Goal: Task Accomplishment & Management: Use online tool/utility

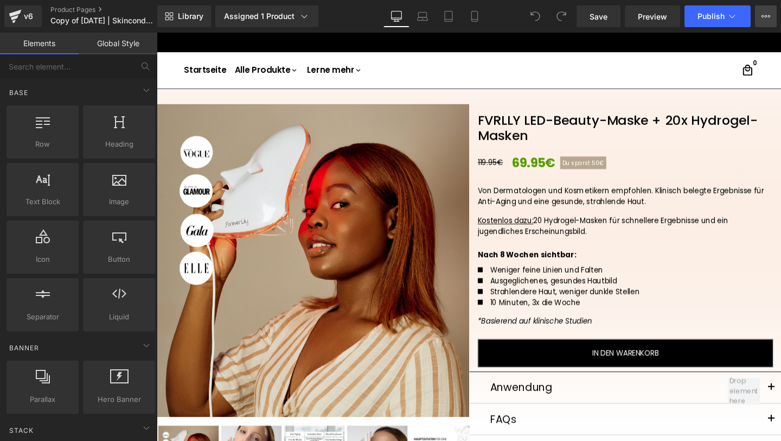
click at [770, 19] on icon at bounding box center [766, 16] width 9 height 9
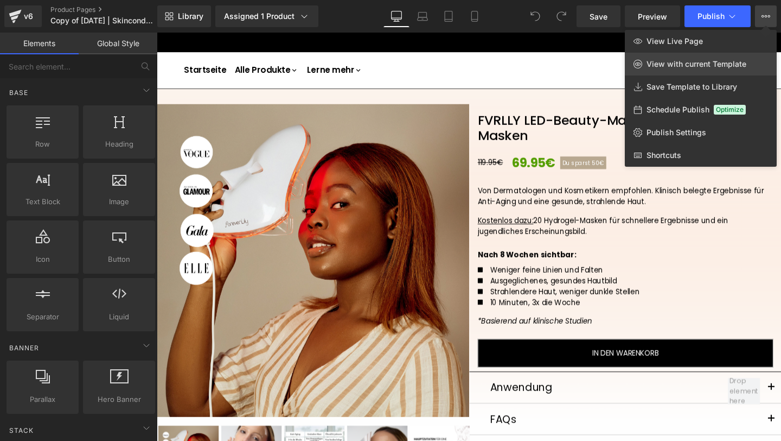
click at [699, 59] on span "View with current Template" at bounding box center [697, 64] width 100 height 10
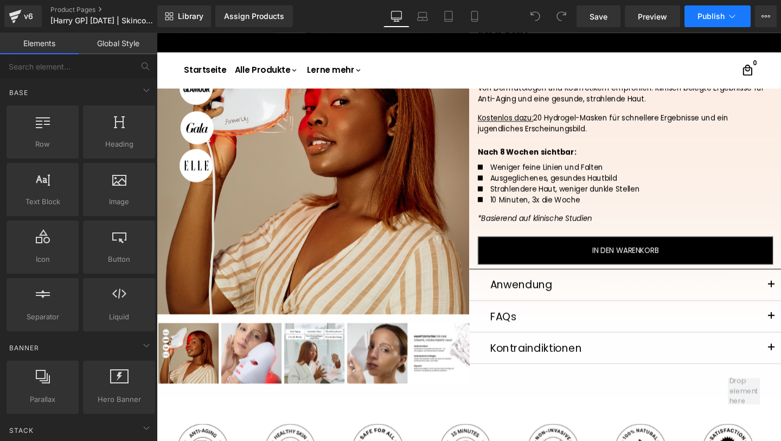
click at [736, 22] on button "Publish" at bounding box center [718, 16] width 66 height 22
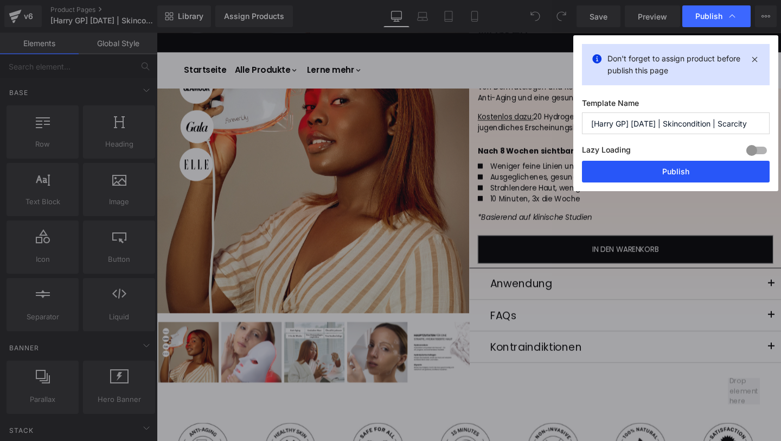
click at [646, 172] on button "Publish" at bounding box center [676, 172] width 188 height 22
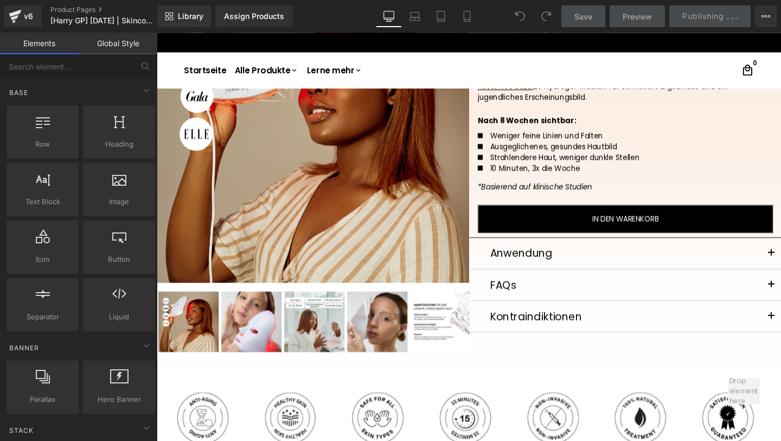
scroll to position [0, 0]
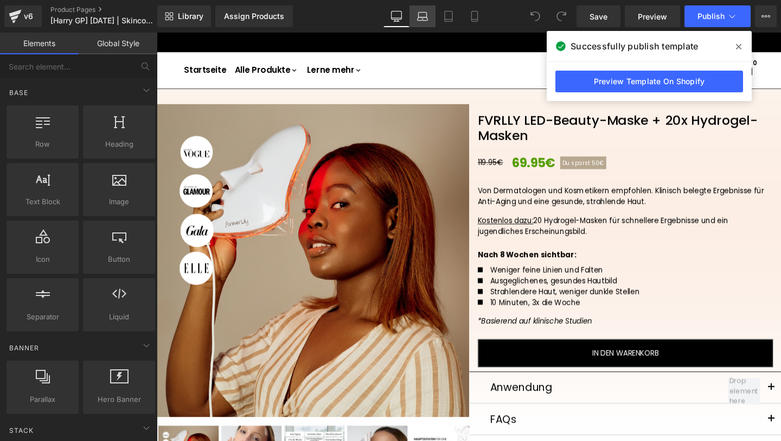
click at [425, 11] on icon at bounding box center [422, 16] width 11 height 11
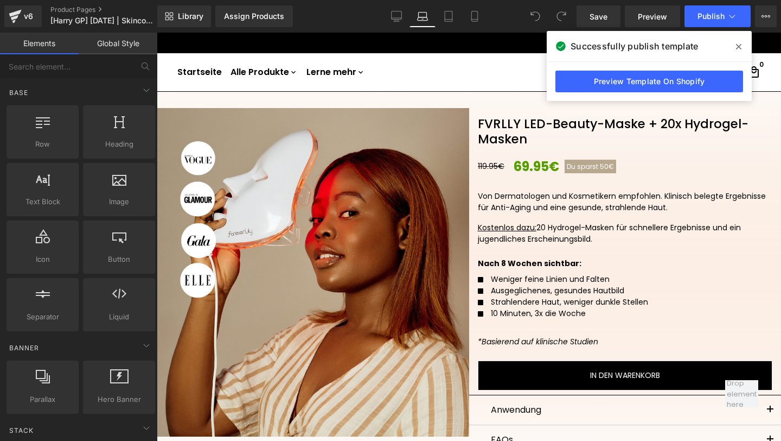
scroll to position [59, 0]
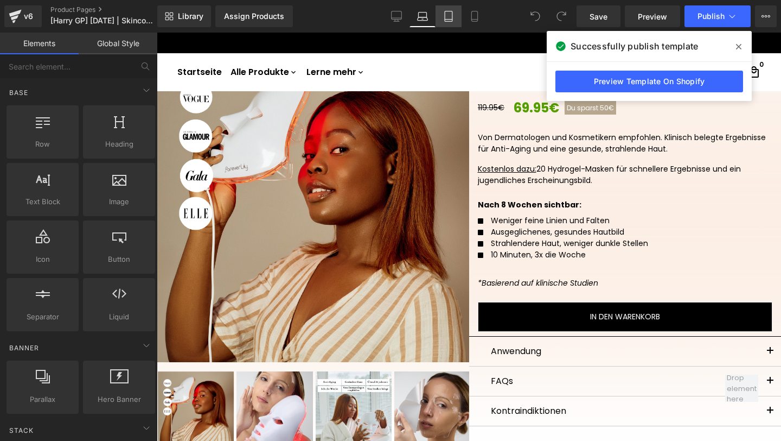
click at [458, 19] on link "Tablet" at bounding box center [449, 16] width 26 height 22
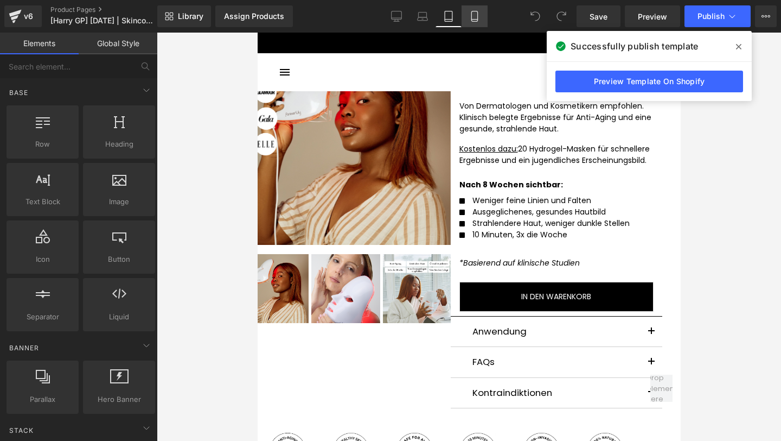
click at [471, 17] on icon at bounding box center [474, 16] width 6 height 10
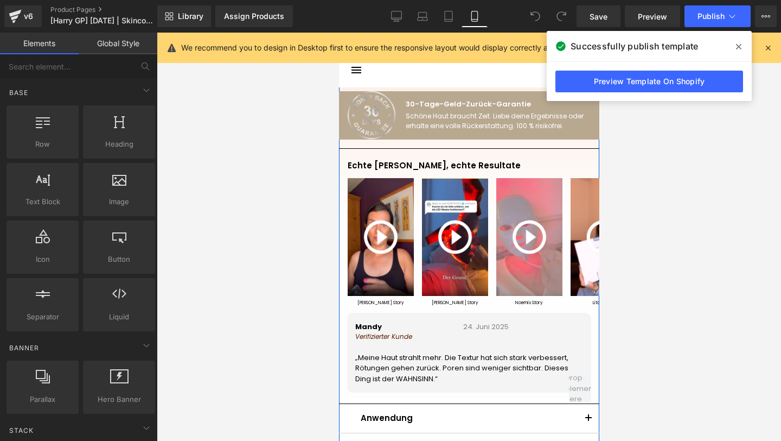
scroll to position [710, 0]
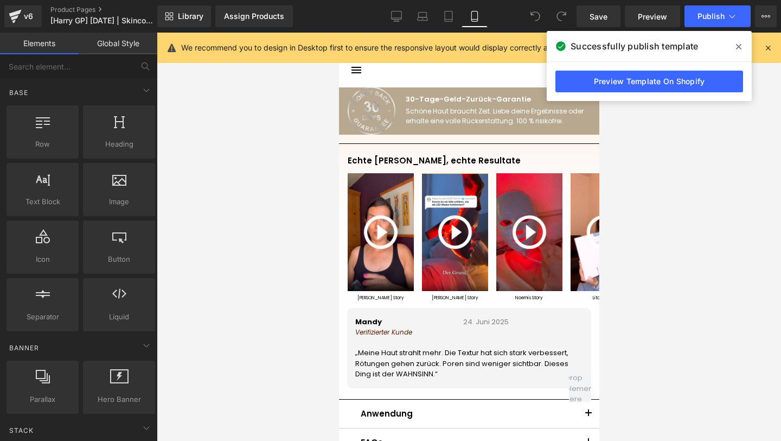
click at [740, 43] on icon at bounding box center [738, 46] width 5 height 9
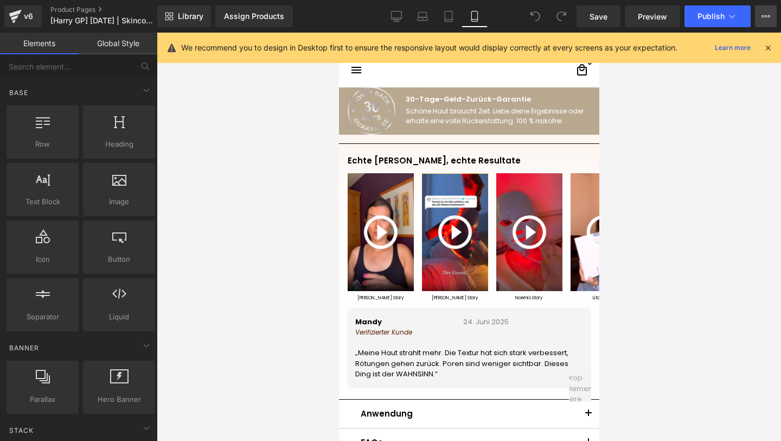
click at [767, 8] on button "View Live Page View with current Template Save Template to Library Schedule Pub…" at bounding box center [766, 16] width 22 height 22
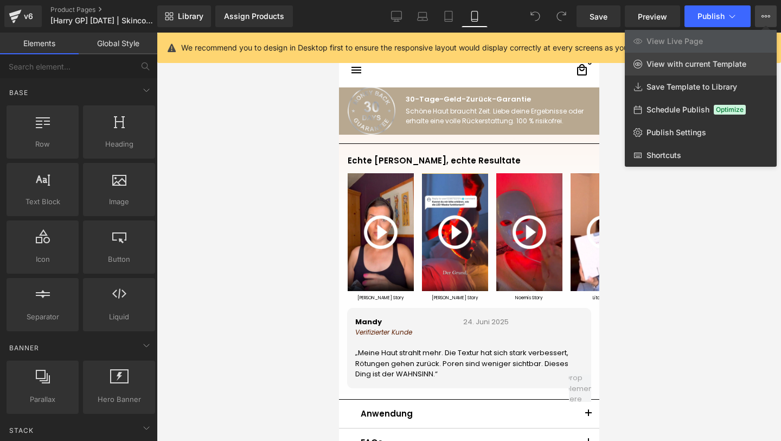
click at [715, 59] on link "View with current Template" at bounding box center [701, 64] width 152 height 23
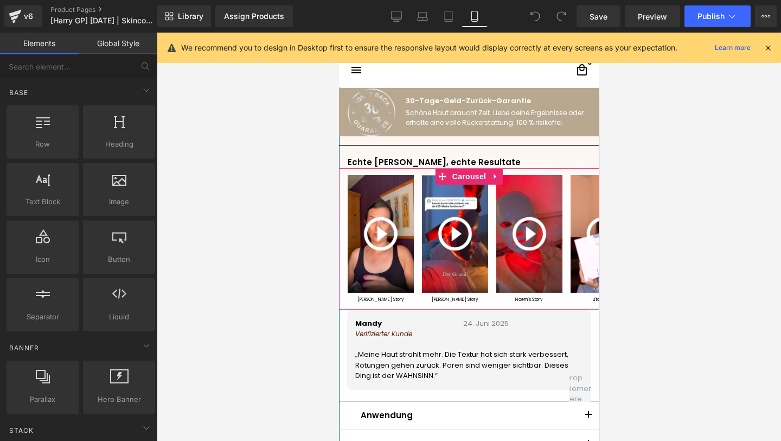
scroll to position [708, 0]
click at [467, 175] on span "Carousel" at bounding box center [468, 177] width 39 height 16
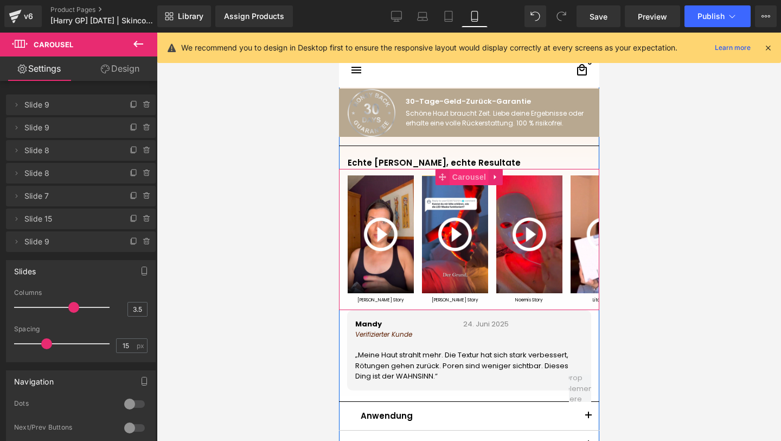
click at [465, 178] on span "Carousel" at bounding box center [468, 177] width 39 height 16
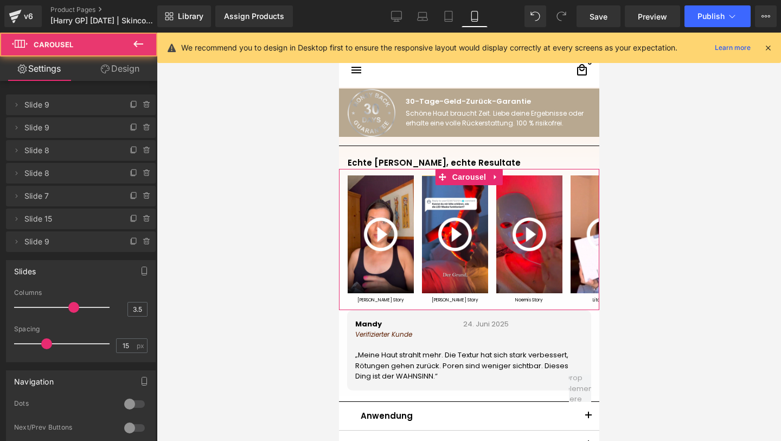
click at [127, 69] on link "Design" at bounding box center [120, 68] width 79 height 24
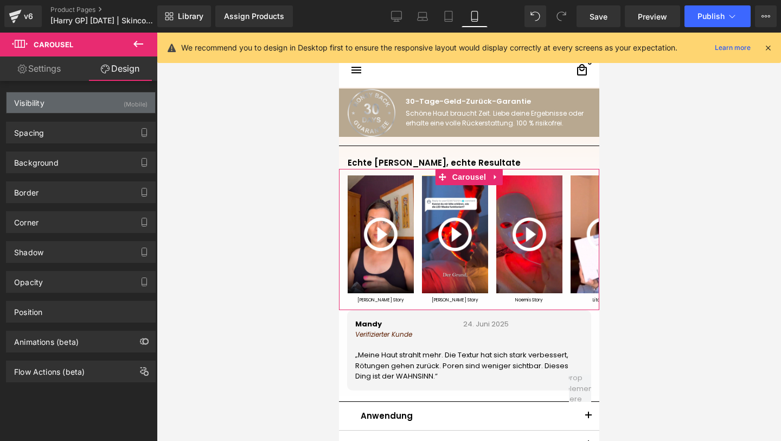
click at [76, 108] on div "Visibility (Mobile)" at bounding box center [81, 102] width 149 height 21
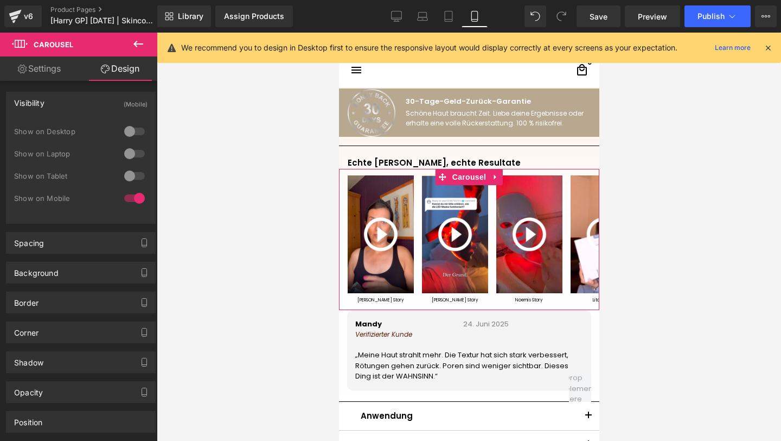
click at [137, 132] on div at bounding box center [135, 131] width 26 height 17
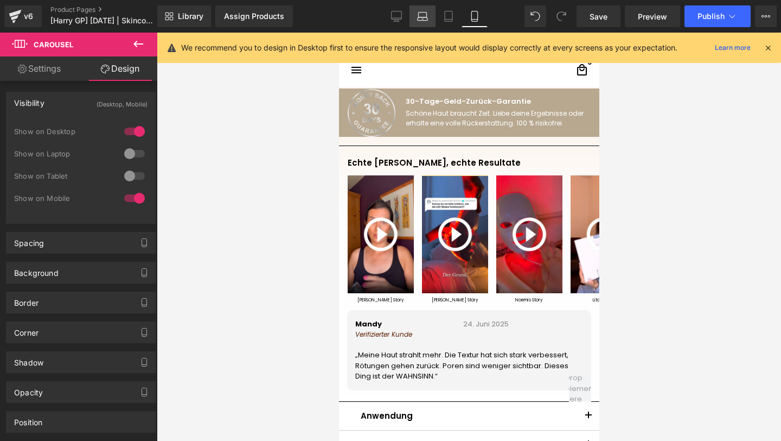
click at [411, 24] on link "Laptop" at bounding box center [423, 16] width 26 height 22
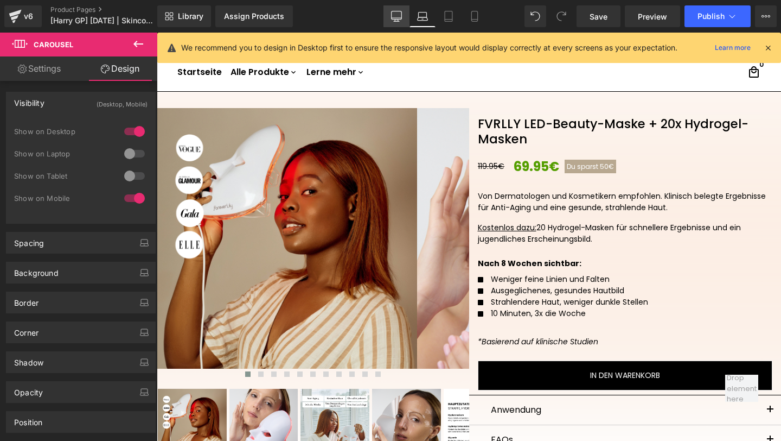
click at [394, 21] on link "Desktop" at bounding box center [397, 16] width 26 height 22
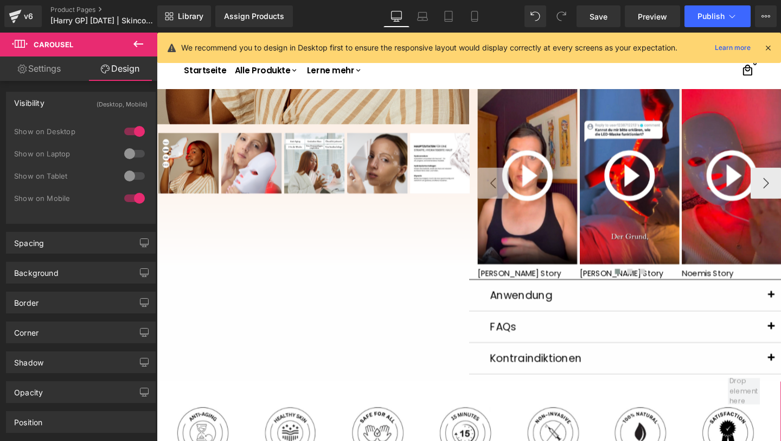
scroll to position [232, 0]
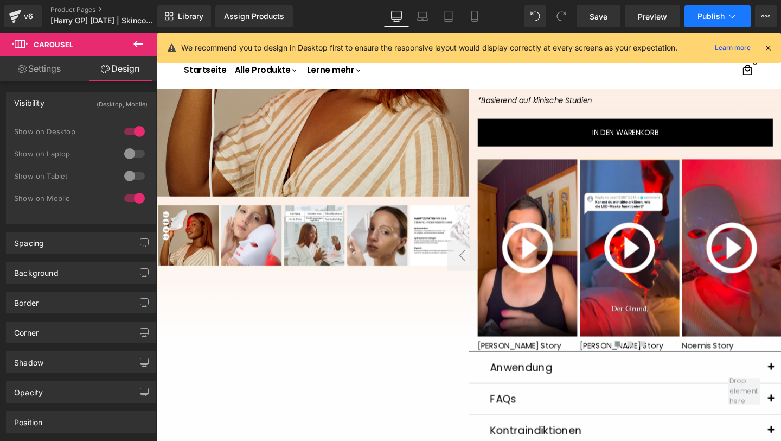
click at [716, 10] on button "Publish" at bounding box center [718, 16] width 66 height 22
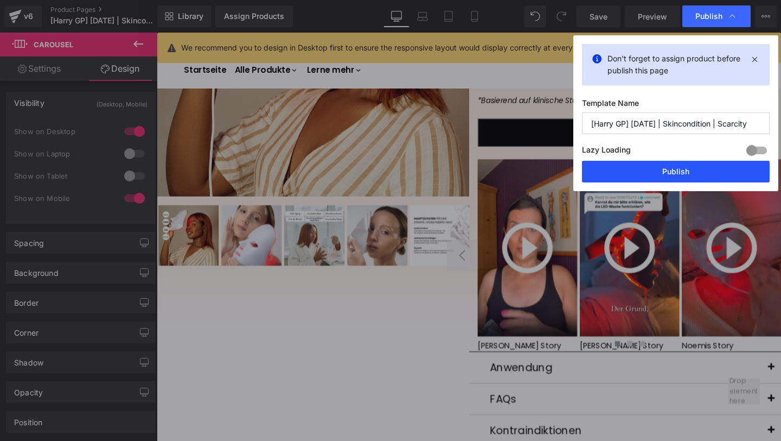
click at [633, 170] on button "Publish" at bounding box center [676, 172] width 188 height 22
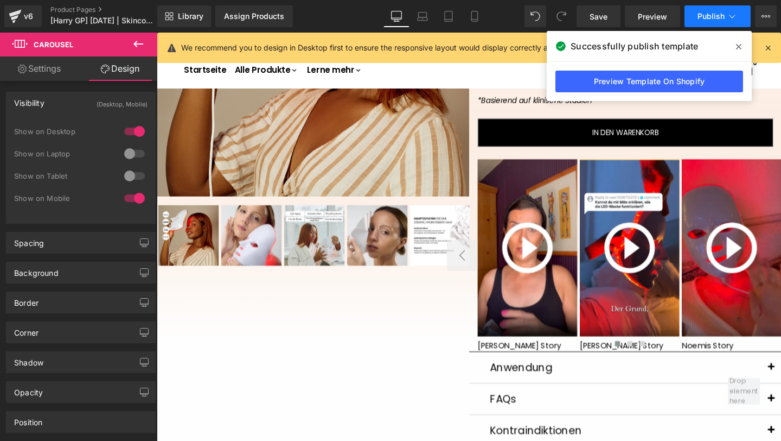
click at [722, 19] on span "Publish" at bounding box center [711, 16] width 27 height 9
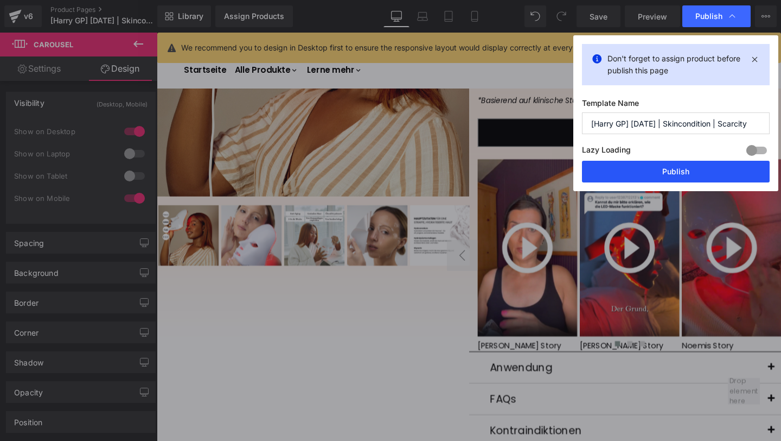
click at [642, 171] on button "Publish" at bounding box center [676, 172] width 188 height 22
